Goal: Task Accomplishment & Management: Manage account settings

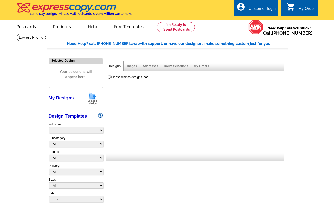
select select "785"
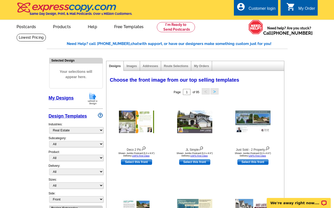
click at [306, 10] on div "My Order" at bounding box center [307, 9] width 17 height 7
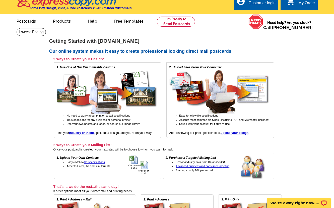
click at [265, 6] on div "Customer login" at bounding box center [262, 4] width 27 height 7
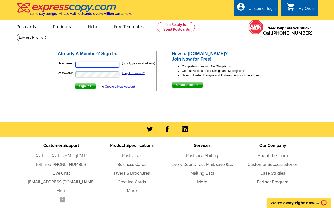
type input "donna@teamlbr.com"
click at [87, 87] on span "Sign In" at bounding box center [85, 86] width 21 height 6
